Goal: Information Seeking & Learning: Stay updated

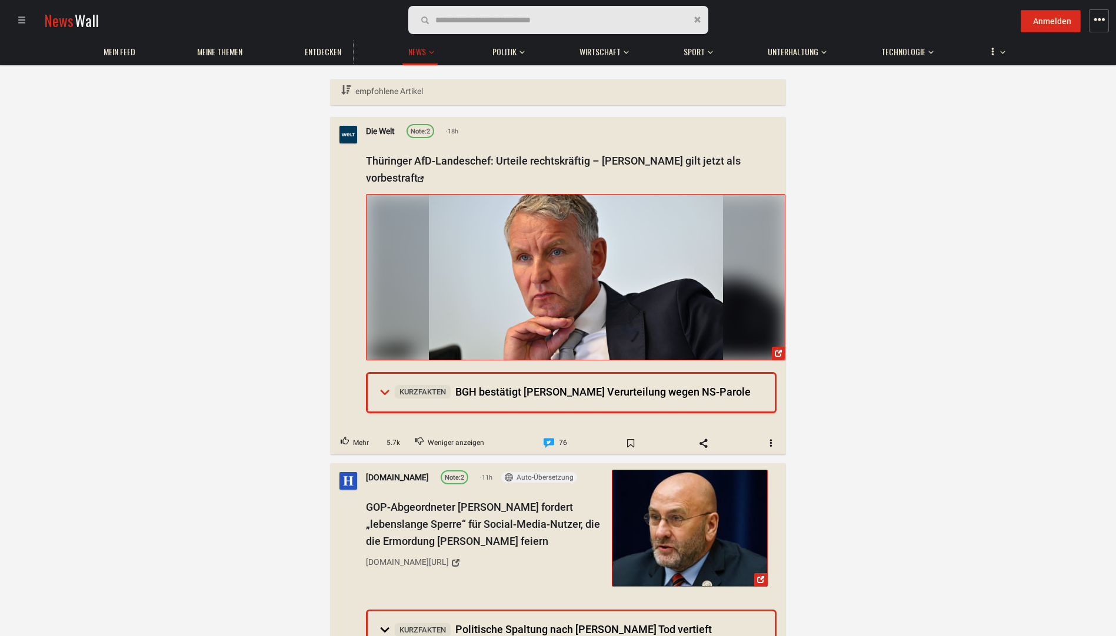
click at [580, 397] on span "Kurzfakten BGH bestätigt [PERSON_NAME] Verurteilung wegen NS-Parole" at bounding box center [573, 392] width 356 height 12
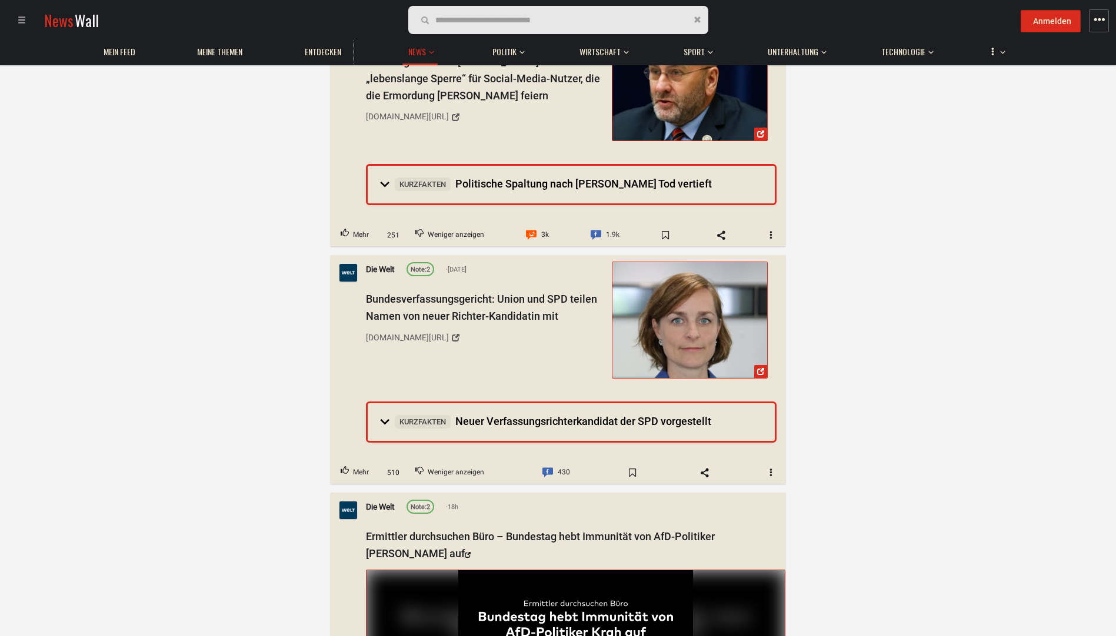
scroll to position [823, 0]
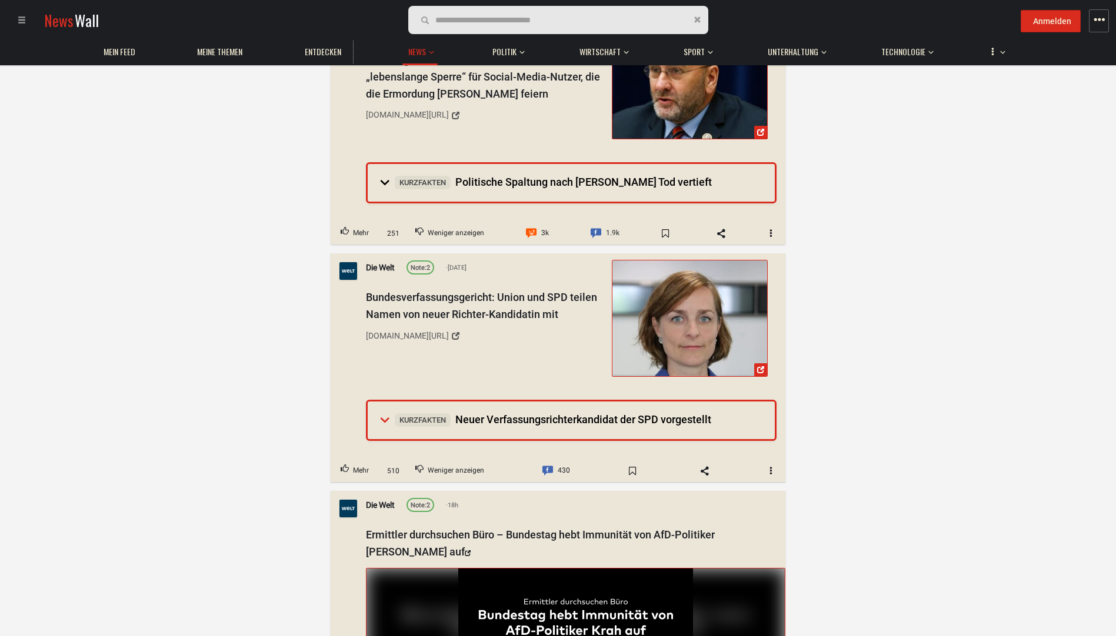
click at [484, 420] on span "Kurzfakten Neuer Verfassungsrichterkandidat der SPD vorgestellt" at bounding box center [553, 419] width 316 height 12
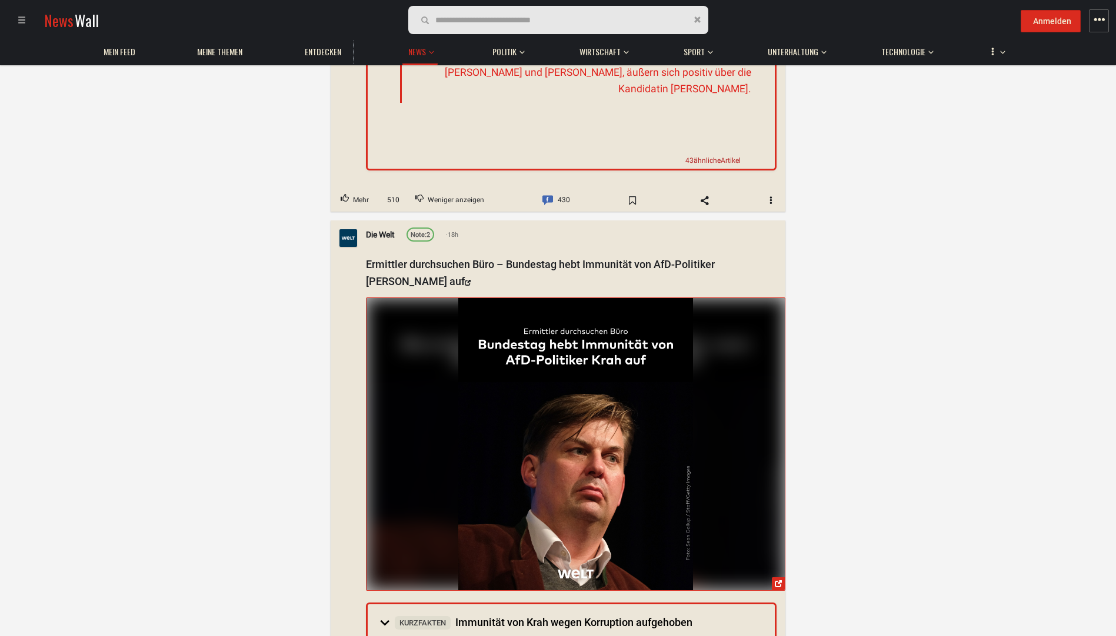
scroll to position [1823, 0]
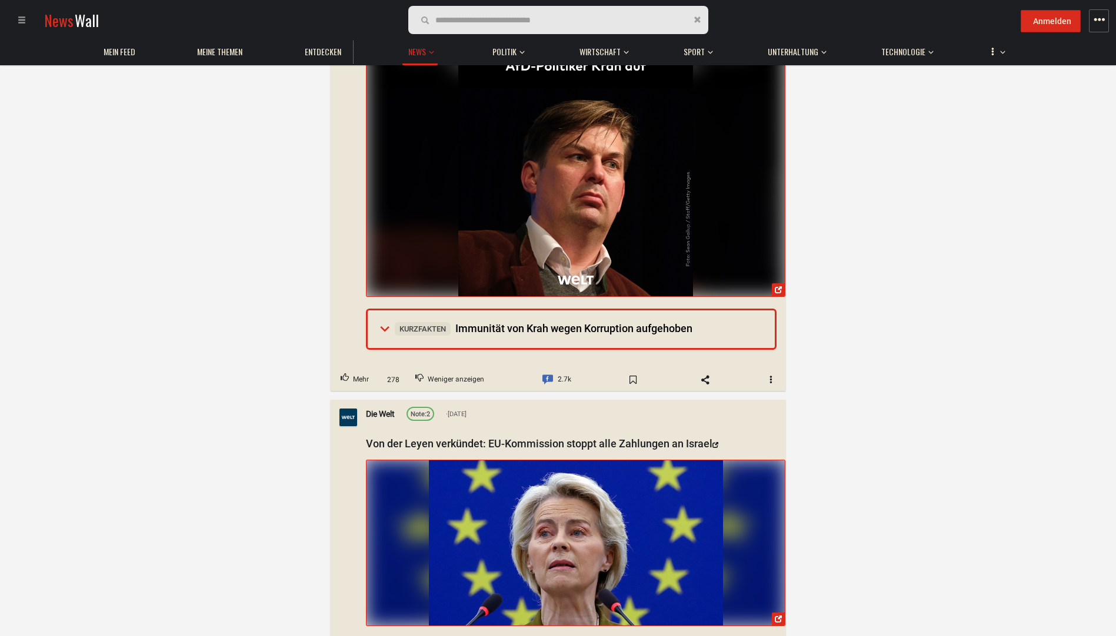
click at [496, 331] on summary "Kurzfakten Immunität von Krah wegen Korruption aufgehoben" at bounding box center [571, 330] width 407 height 38
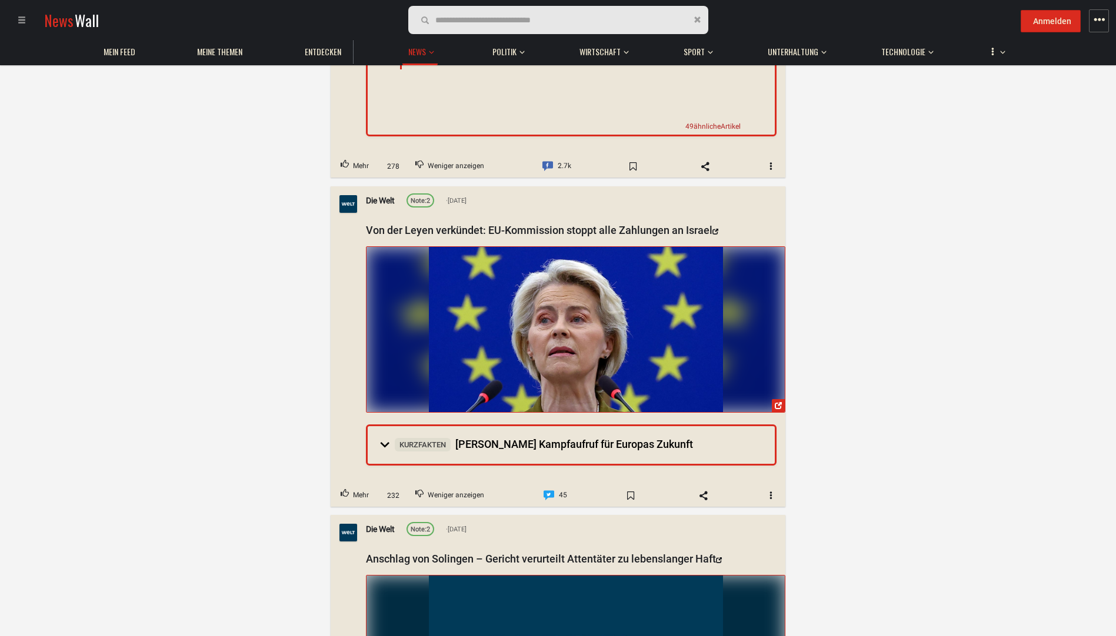
scroll to position [2588, 0]
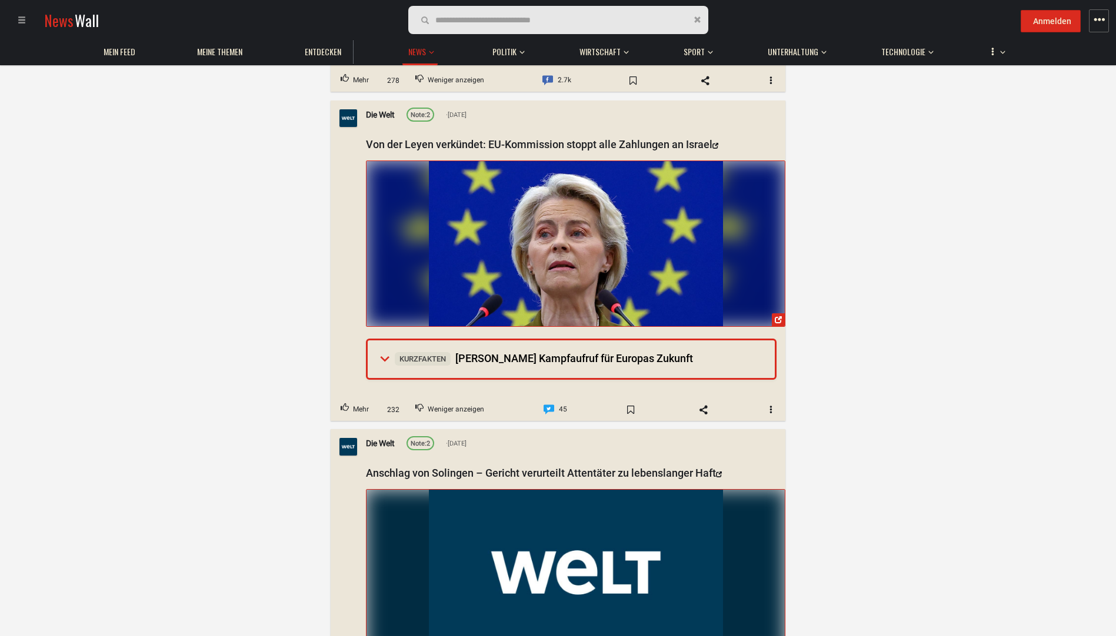
click at [519, 365] on span "Kurzfakten [PERSON_NAME] Kampfaufruf für Europas Zukunft" at bounding box center [544, 358] width 298 height 12
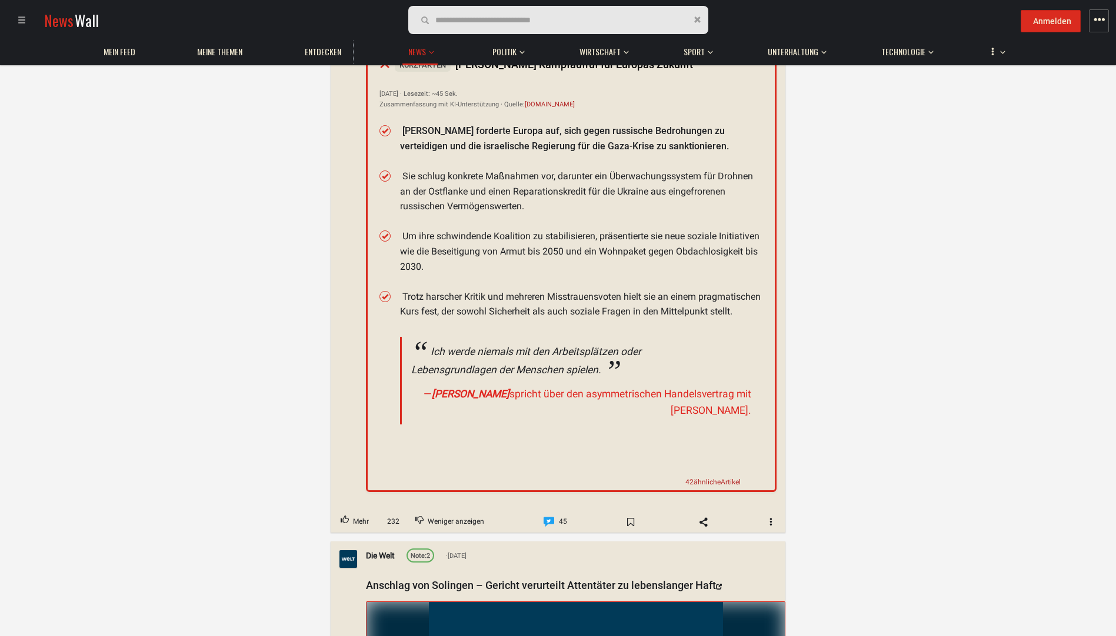
scroll to position [3293, 0]
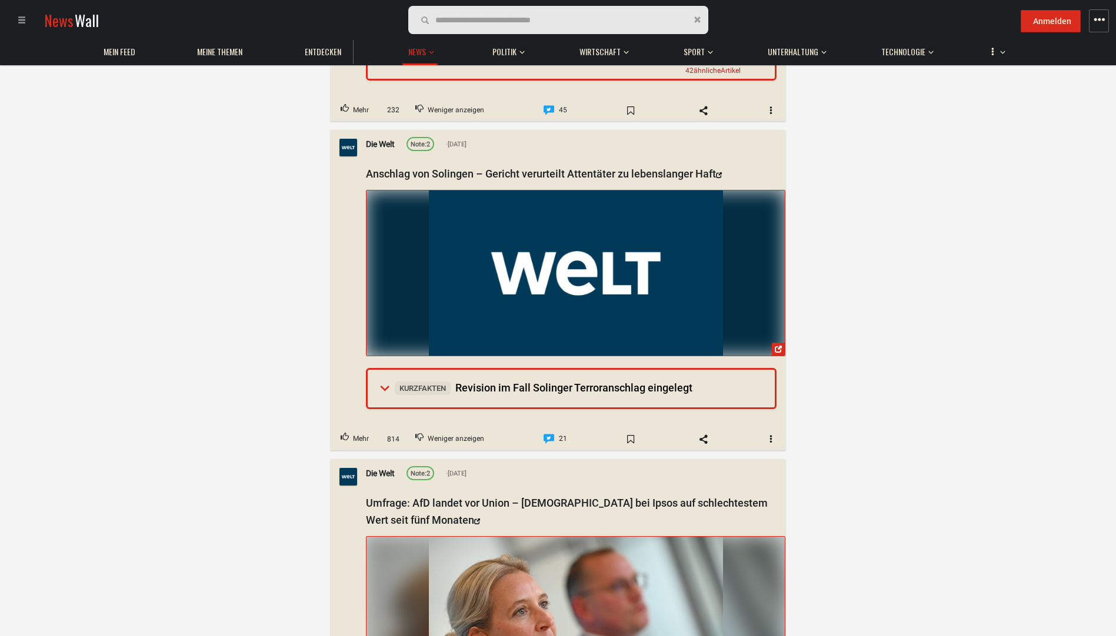
click at [485, 394] on span "Kurzfakten Revision im Fall Solinger Terroranschlag eingelegt" at bounding box center [544, 388] width 298 height 12
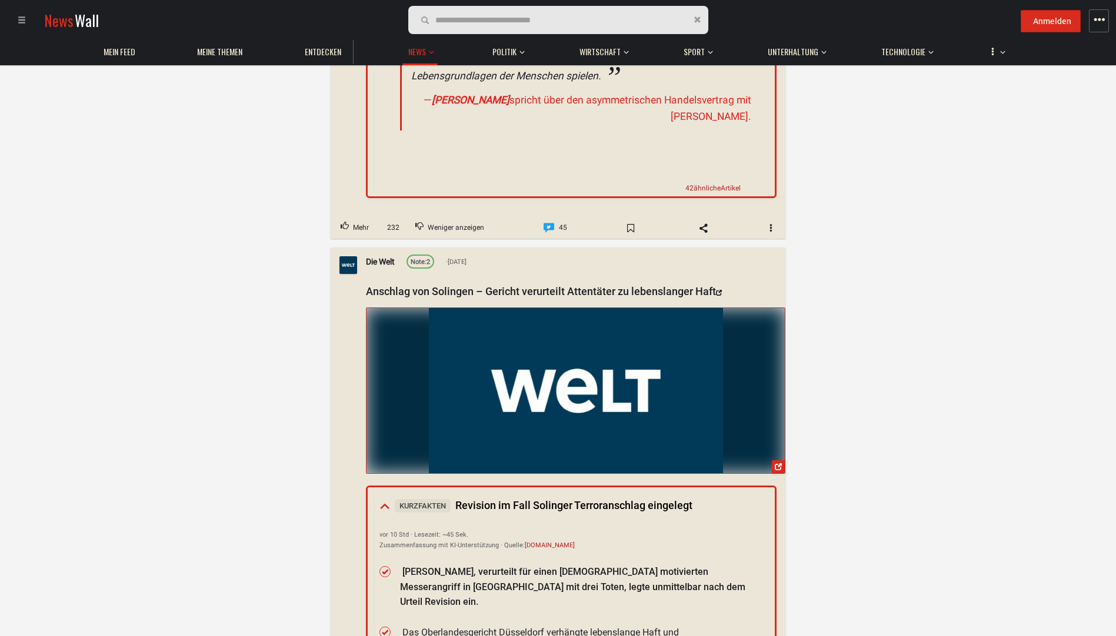
scroll to position [2705, 0]
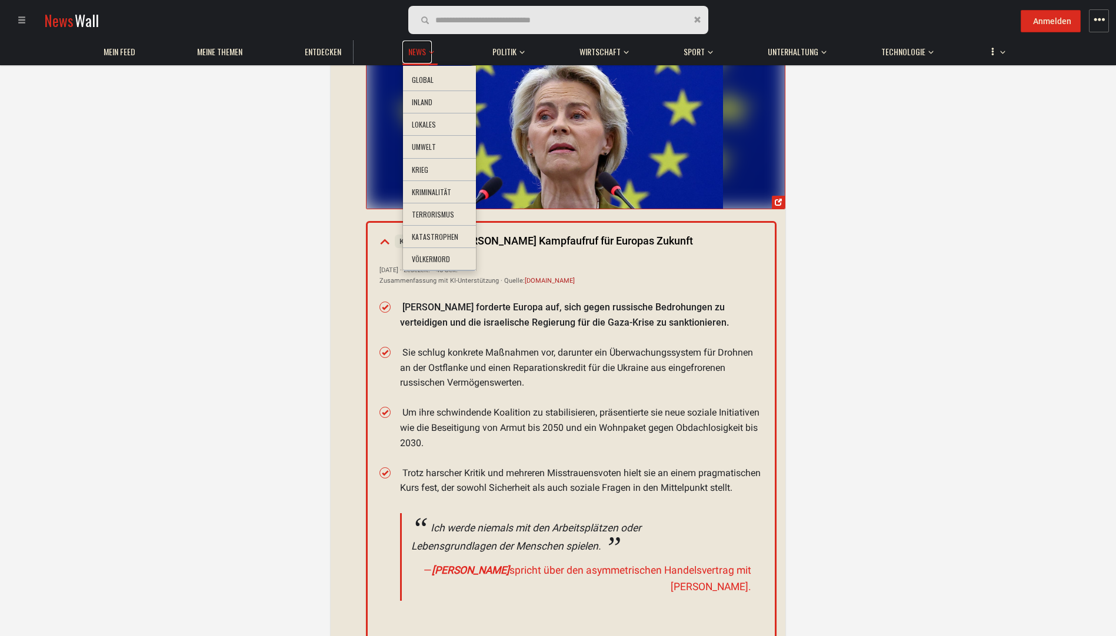
click at [413, 56] on span "News" at bounding box center [417, 51] width 18 height 11
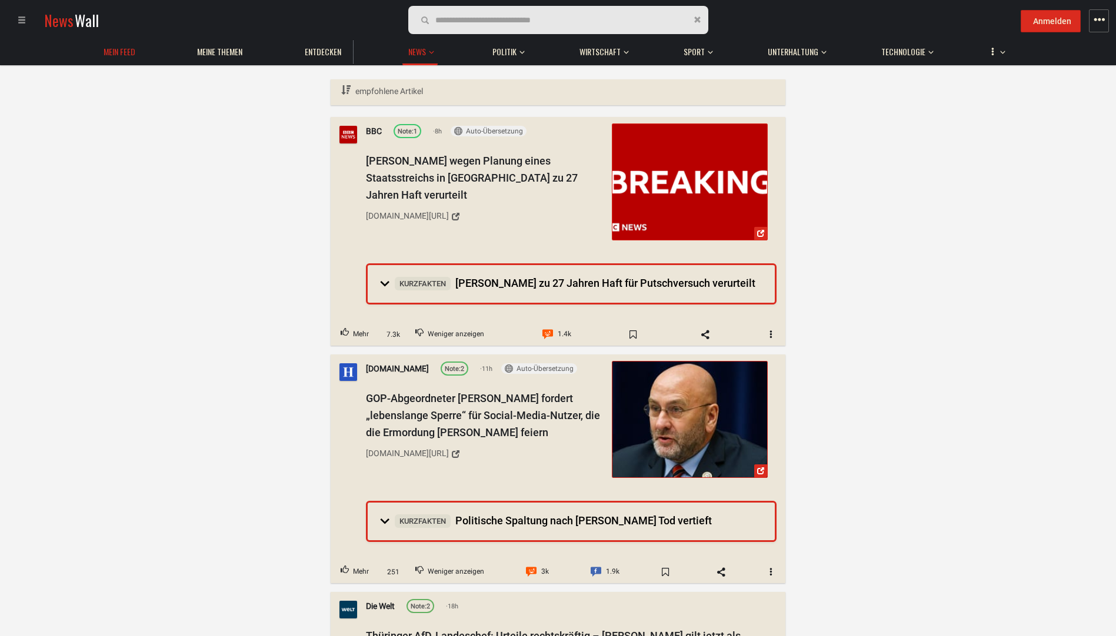
click at [103, 56] on link "Mein Feed" at bounding box center [120, 52] width 44 height 23
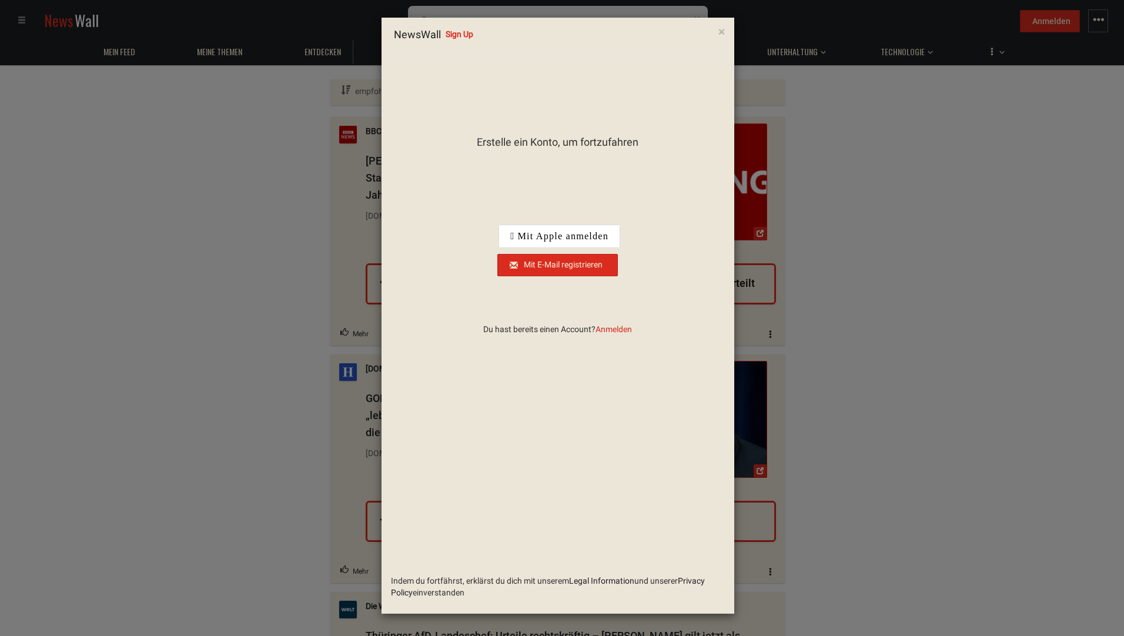
click at [292, 191] on div "× NewsWall Sign Up Erstelle ein Konto, um fortzufahren Indem du fortfährst, erk…" at bounding box center [562, 318] width 1124 height 636
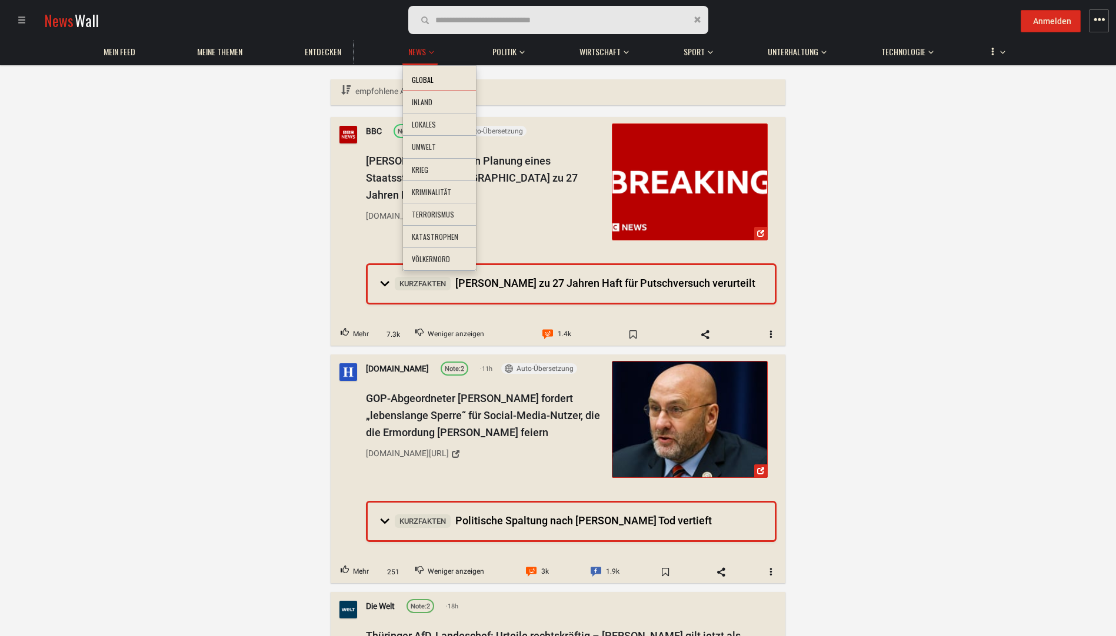
click at [429, 85] on li "Global" at bounding box center [439, 80] width 73 height 23
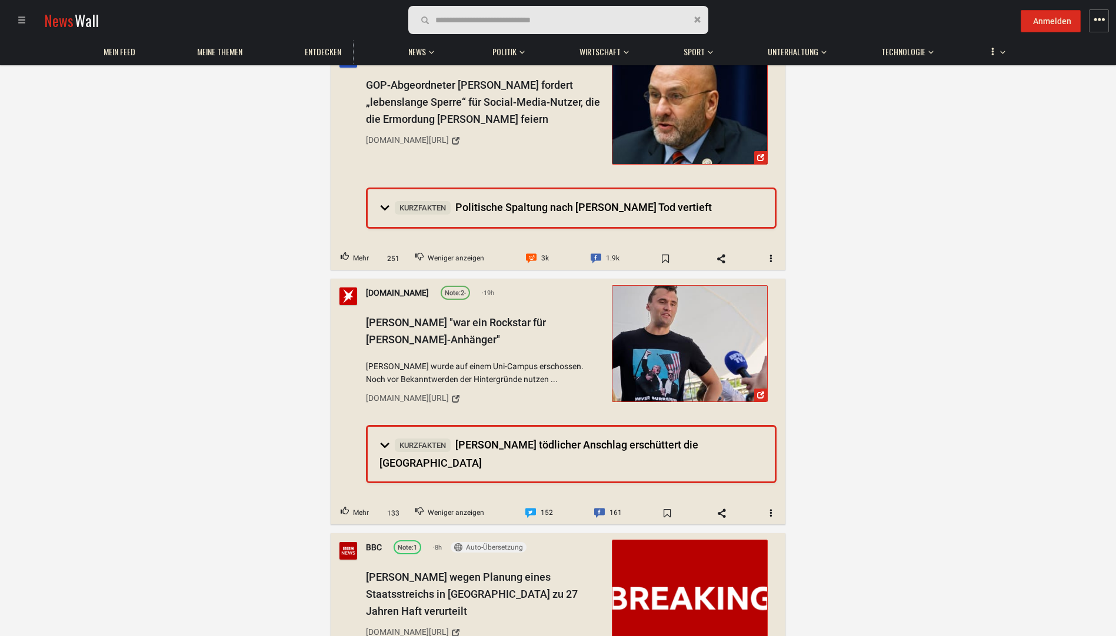
scroll to position [235, 0]
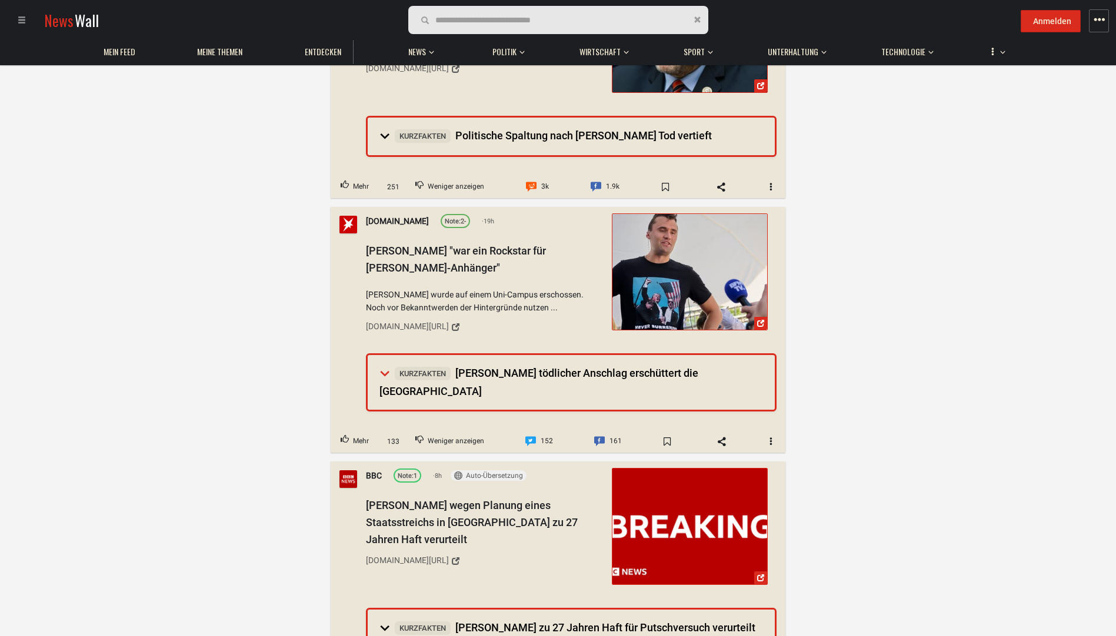
click at [477, 369] on span "Kurzfakten [PERSON_NAME] tödlicher Anschlag erschüttert die [GEOGRAPHIC_DATA]" at bounding box center [538, 382] width 319 height 31
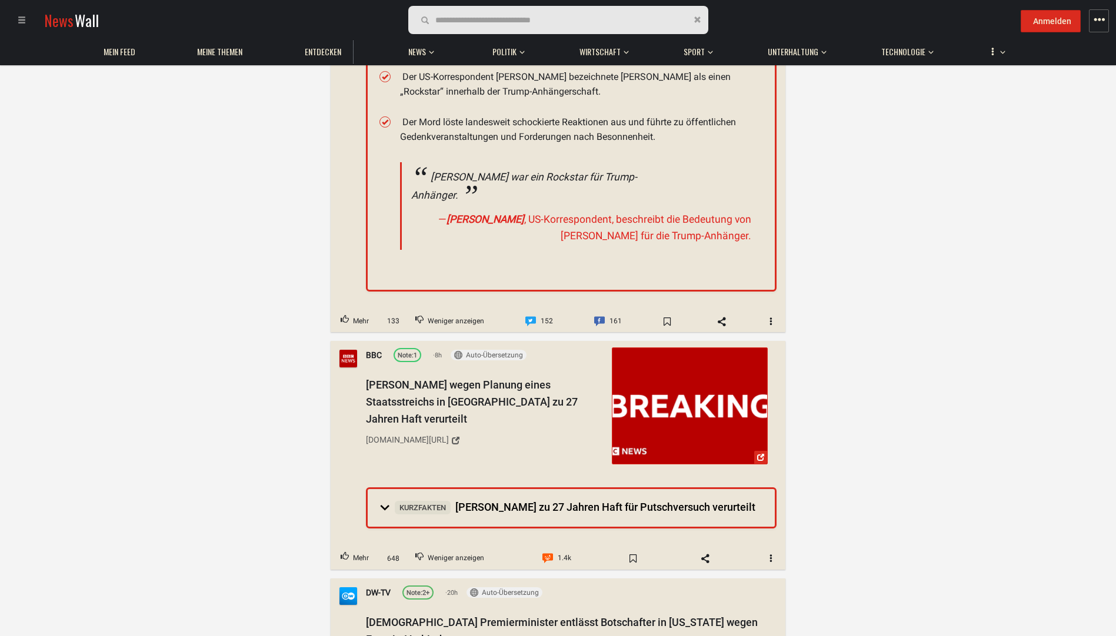
scroll to position [764, 0]
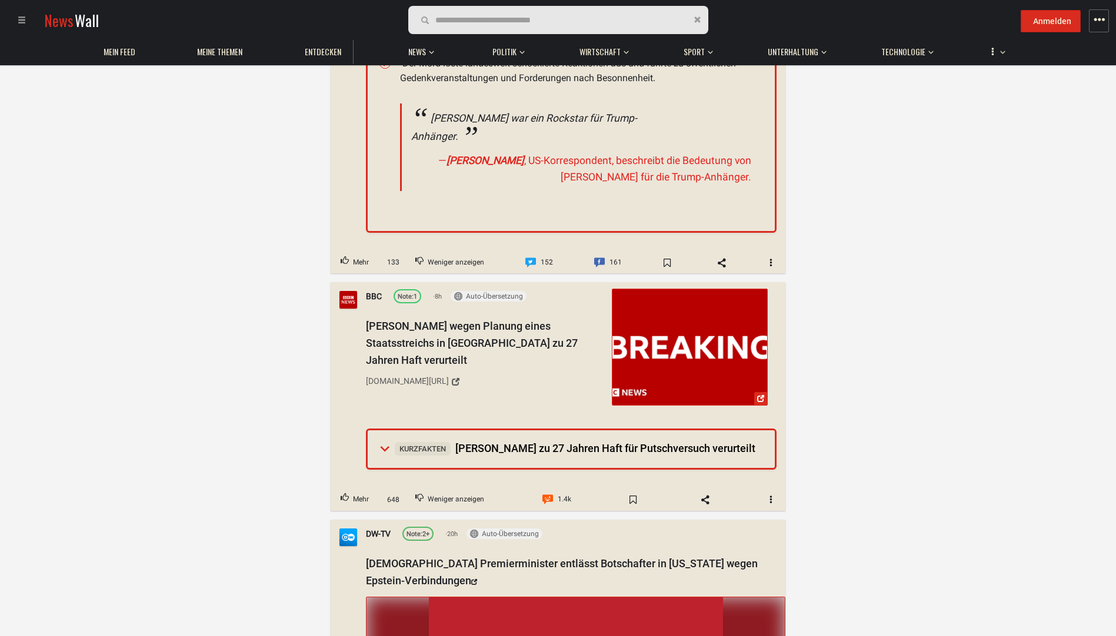
click at [516, 442] on span "Kurzfakten [PERSON_NAME] zu 27 Jahren Haft für Putschversuch verurteilt" at bounding box center [575, 448] width 360 height 12
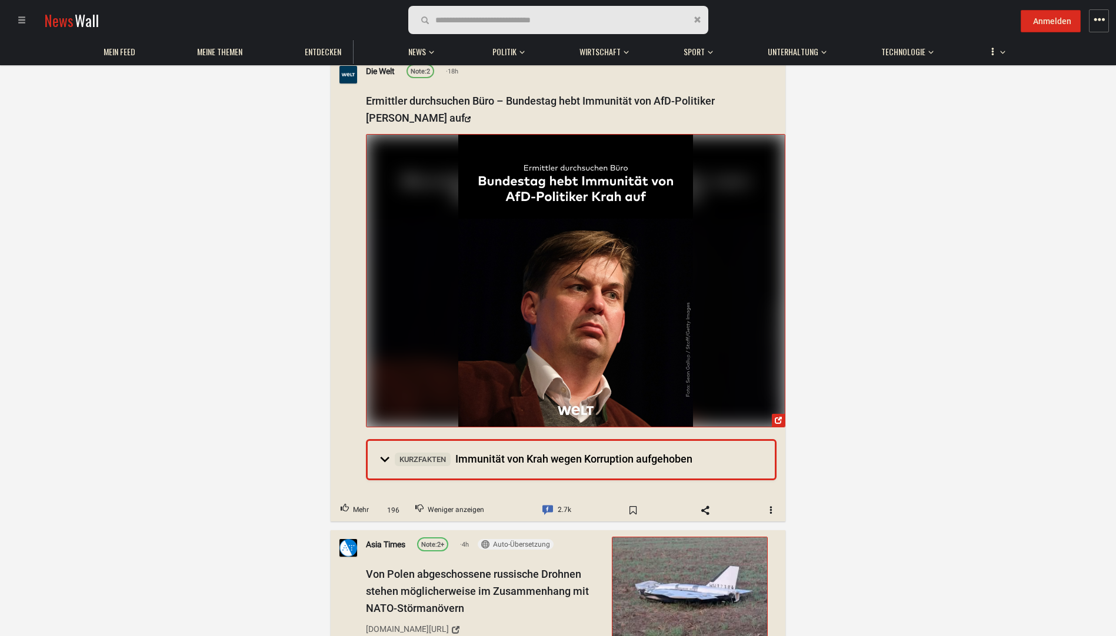
scroll to position [2235, 0]
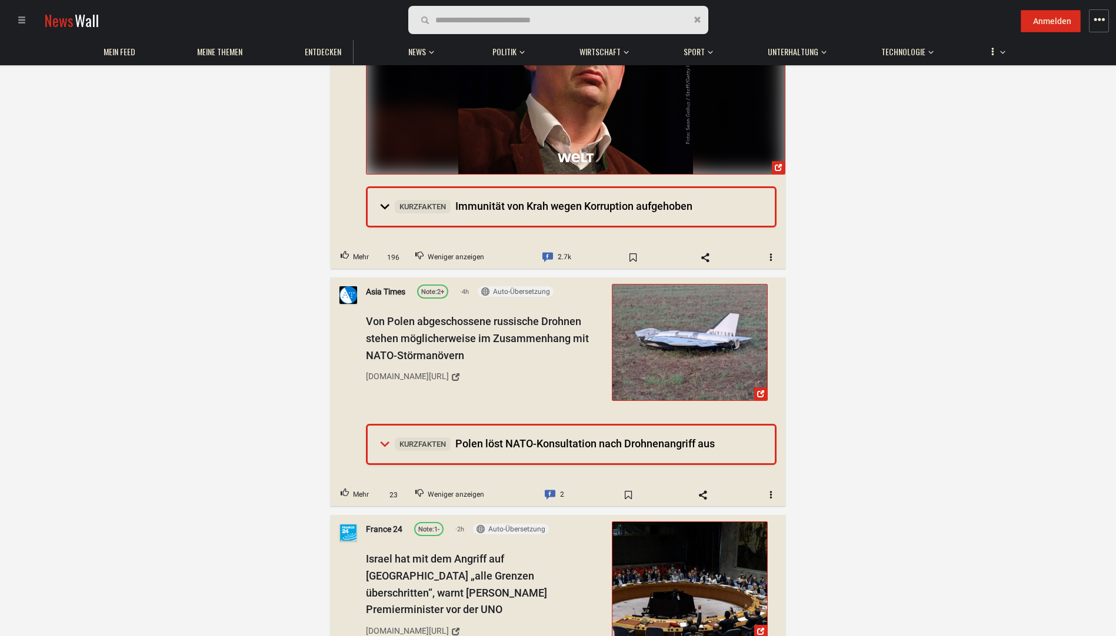
click at [562, 438] on span "Kurzfakten Polen löst NATO-Konsultation nach [GEOGRAPHIC_DATA] aus" at bounding box center [555, 444] width 320 height 12
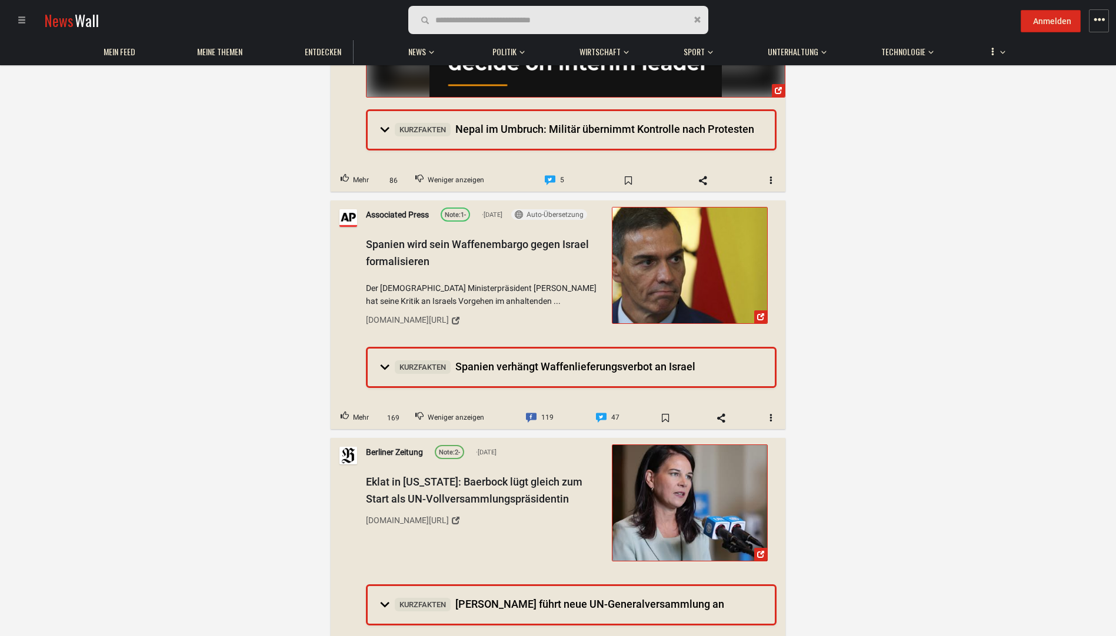
scroll to position [9174, 0]
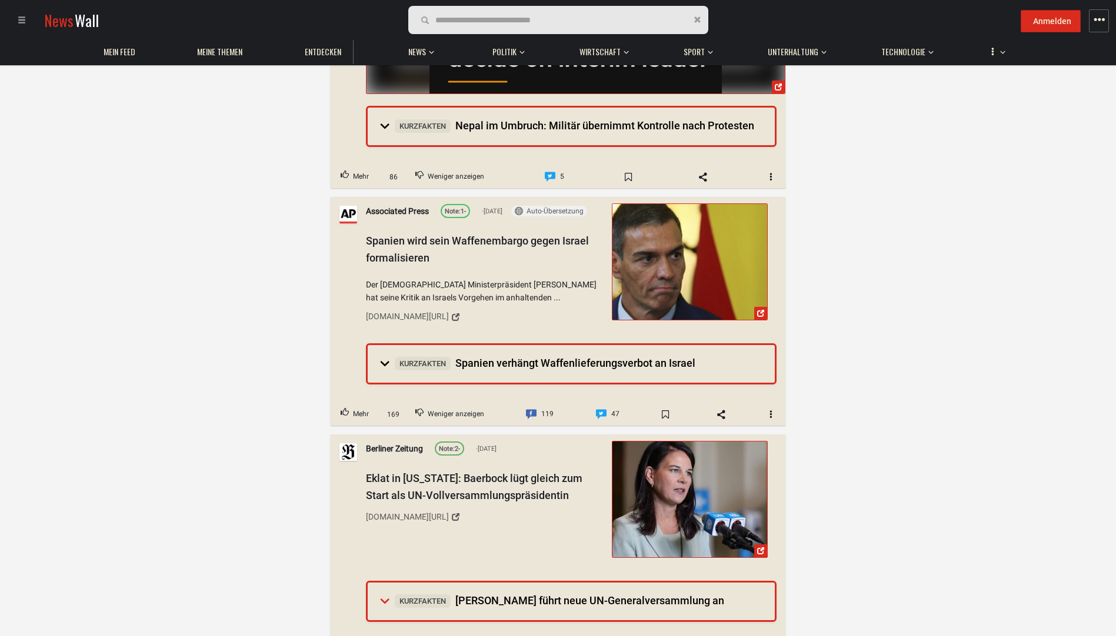
click at [498, 595] on span "Kurzfakten [PERSON_NAME] führt neue UN-Generalversammlung an" at bounding box center [559, 601] width 329 height 12
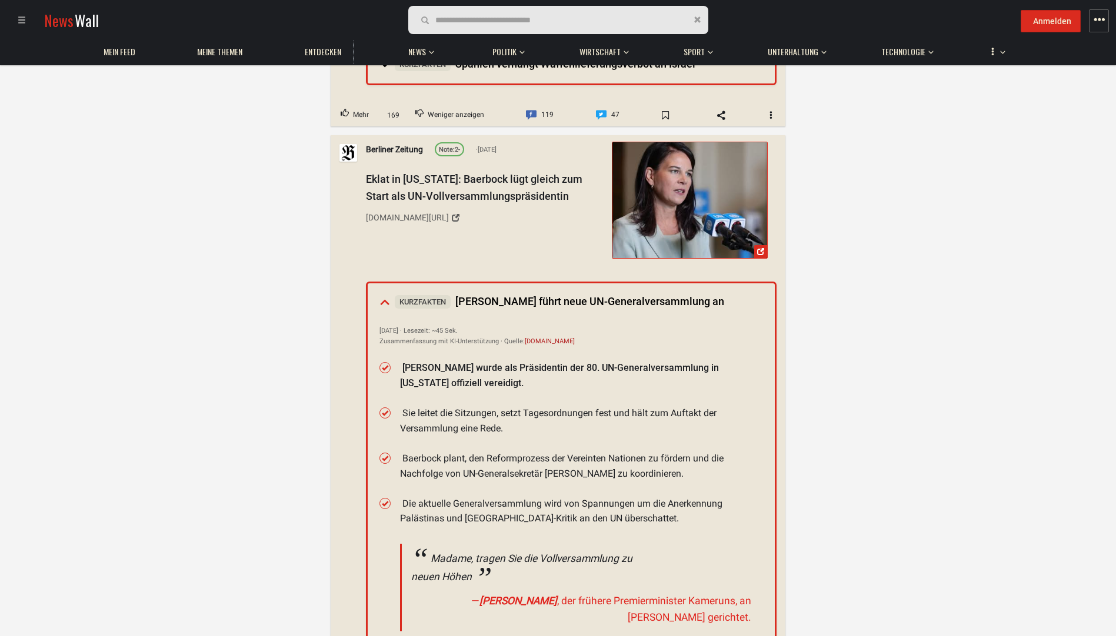
scroll to position [9409, 0]
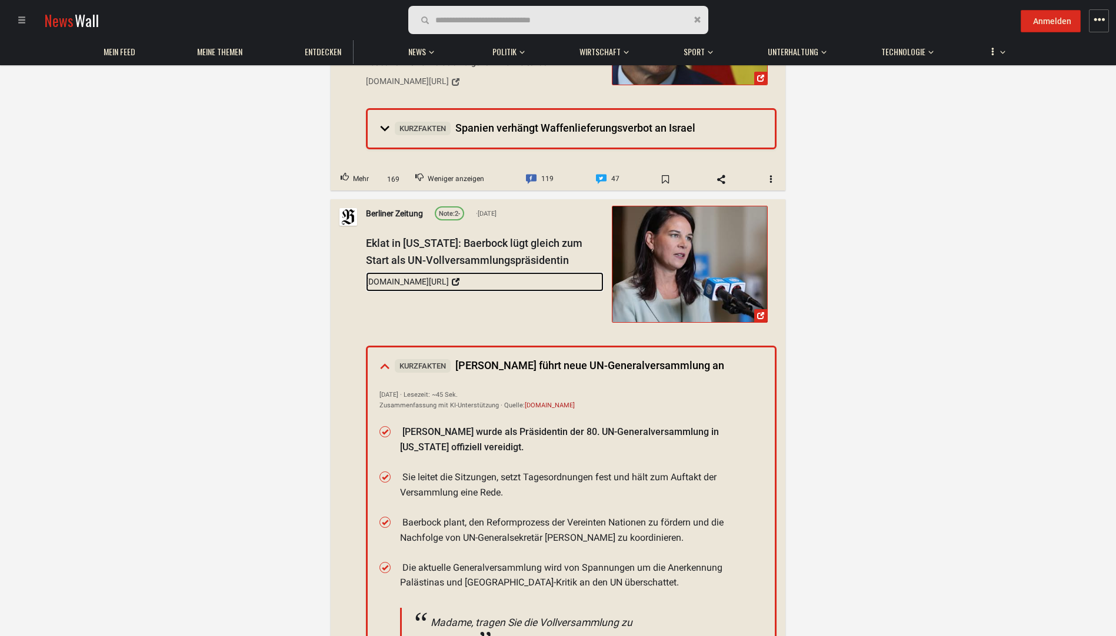
click at [415, 275] on div "[DOMAIN_NAME][URL]" at bounding box center [407, 281] width 83 height 13
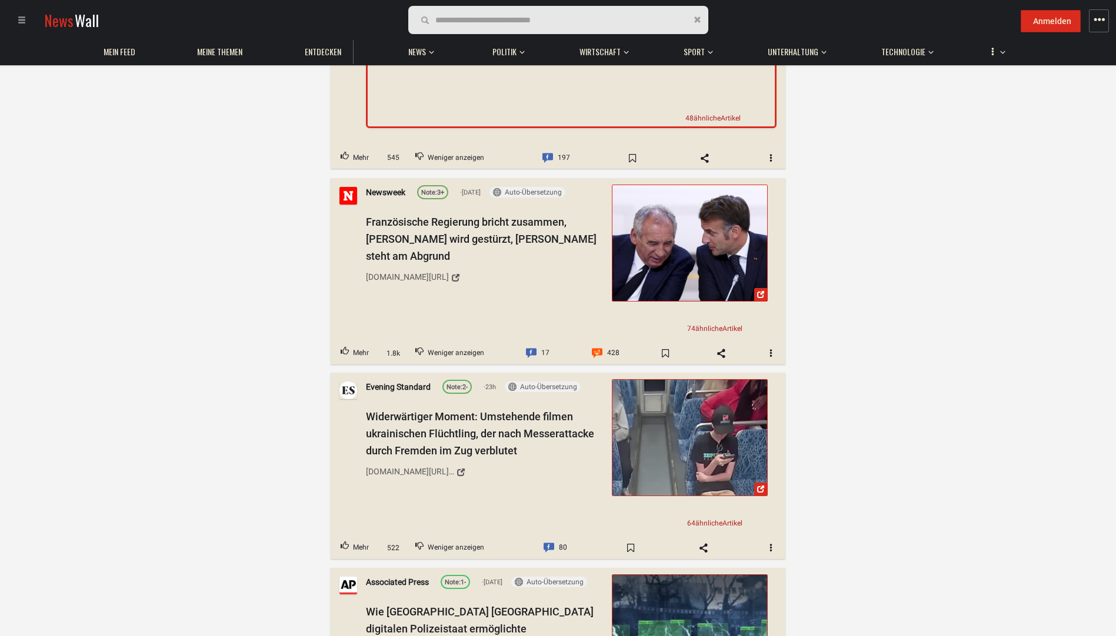
scroll to position [10174, 0]
